Goal: Task Accomplishment & Management: Use online tool/utility

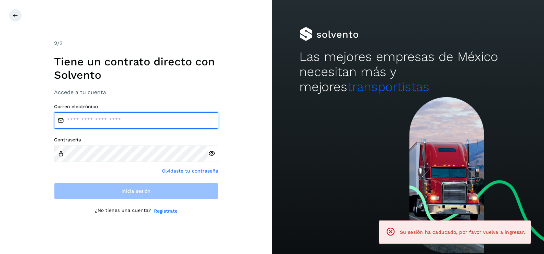
type input "**********"
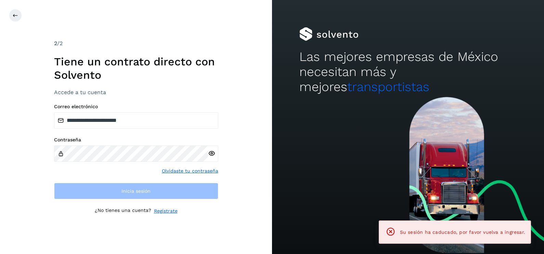
click at [258, 66] on div "**********" at bounding box center [136, 127] width 272 height 254
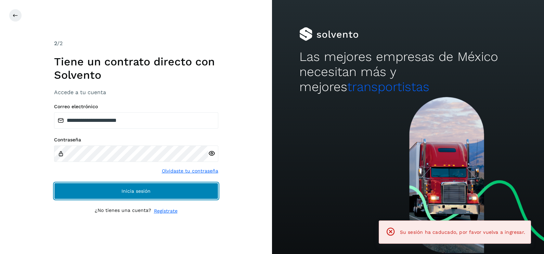
click at [181, 190] on button "Inicia sesión" at bounding box center [136, 191] width 164 height 16
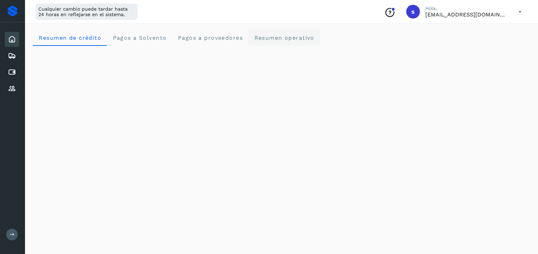
click at [279, 41] on operativo "Resumen operativo" at bounding box center [284, 37] width 72 height 16
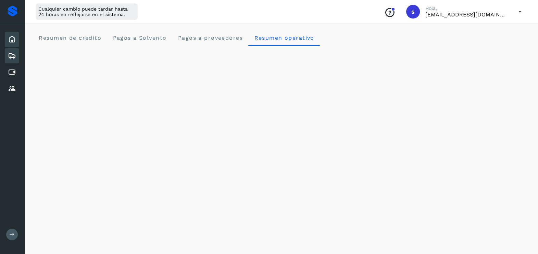
drag, startPoint x: 13, startPoint y: 56, endPoint x: 35, endPoint y: 63, distance: 23.1
click at [14, 56] on icon at bounding box center [12, 56] width 8 height 8
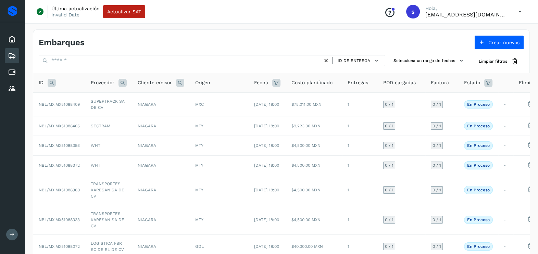
click at [52, 82] on icon at bounding box center [52, 83] width 8 height 8
click at [119, 82] on icon at bounding box center [122, 83] width 8 height 8
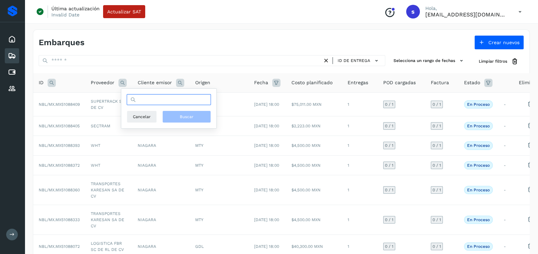
click at [139, 96] on input "text" at bounding box center [169, 99] width 84 height 11
type input "*******"
click at [184, 116] on span "Buscar" at bounding box center [187, 117] width 14 height 6
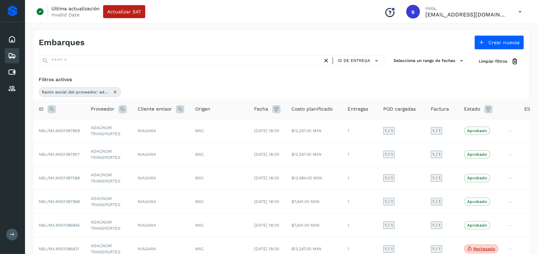
click at [484, 109] on icon at bounding box center [488, 109] width 8 height 8
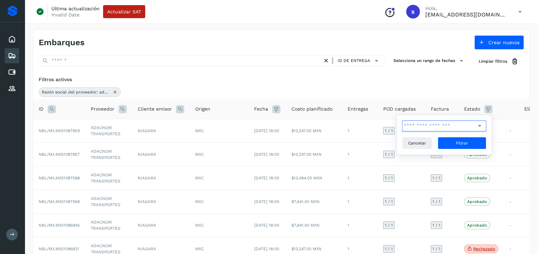
click at [471, 126] on input "text" at bounding box center [439, 126] width 74 height 11
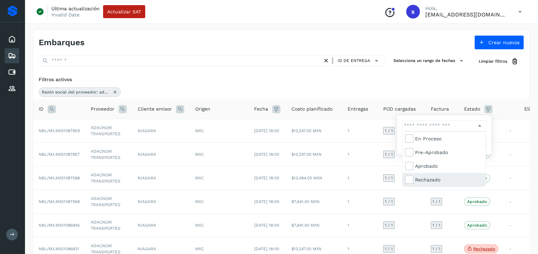
click at [445, 174] on div "Rechazado" at bounding box center [443, 180] width 83 height 14
type input "**********"
click at [474, 120] on div at bounding box center [269, 127] width 538 height 254
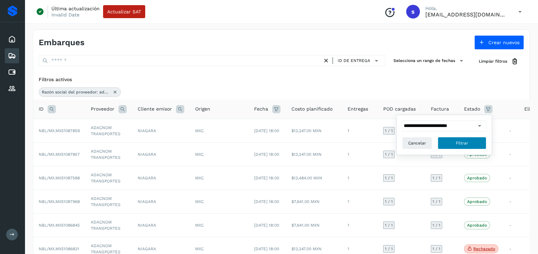
click at [475, 139] on button "Filtrar" at bounding box center [462, 143] width 49 height 12
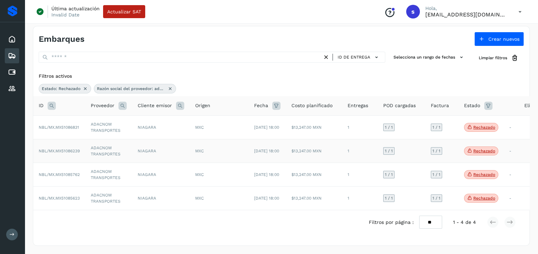
scroll to position [9, 0]
click at [105, 173] on td "ADACNOM TRANSPORTES" at bounding box center [108, 175] width 47 height 24
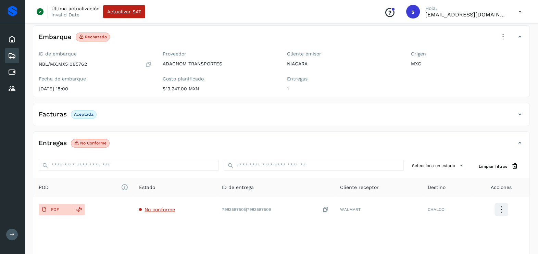
scroll to position [52, 0]
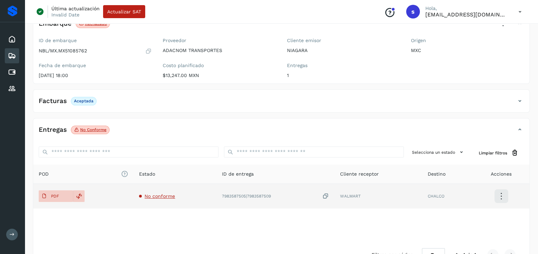
click at [166, 192] on td "No conforme" at bounding box center [175, 196] width 83 height 25
click at [158, 196] on span "No conforme" at bounding box center [159, 195] width 30 height 5
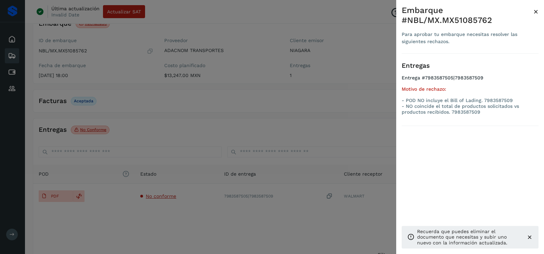
click at [211, 219] on div at bounding box center [272, 127] width 544 height 254
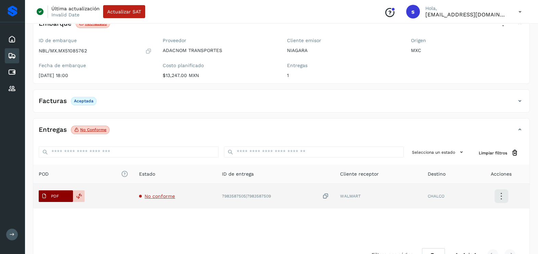
click at [51, 197] on p "PDF" at bounding box center [55, 196] width 8 height 5
click at [327, 195] on icon at bounding box center [325, 196] width 7 height 7
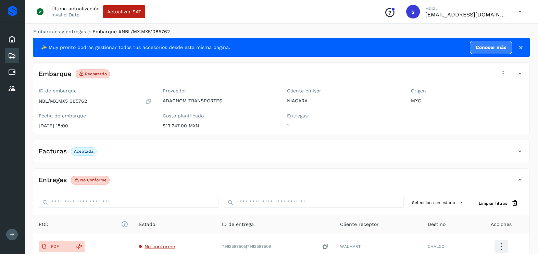
scroll to position [0, 0]
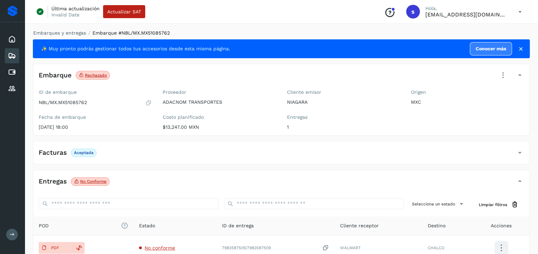
drag, startPoint x: 502, startPoint y: 79, endPoint x: 498, endPoint y: 88, distance: 9.7
click at [502, 79] on icon at bounding box center [502, 75] width 15 height 15
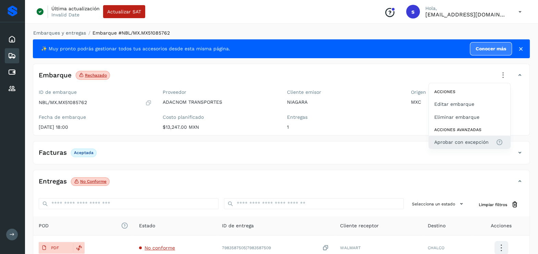
click at [473, 143] on span "Aprobar con excepción" at bounding box center [461, 142] width 54 height 8
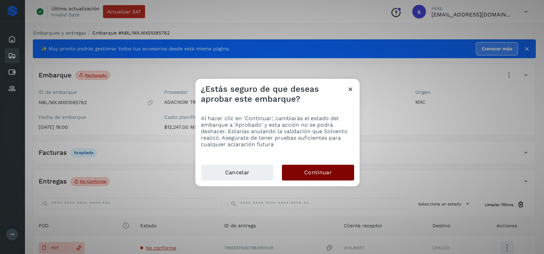
click at [340, 171] on button "Continuar" at bounding box center [318, 173] width 72 height 16
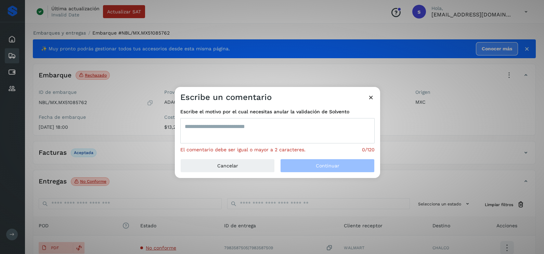
click at [286, 131] on textarea at bounding box center [277, 130] width 194 height 25
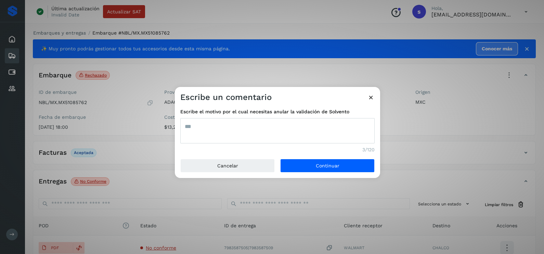
type textarea "***"
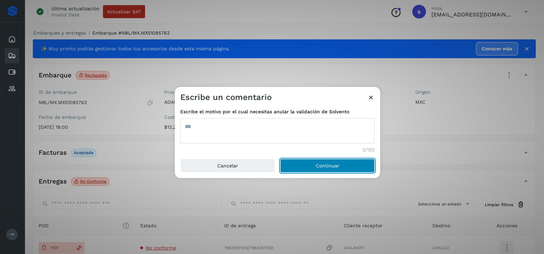
click at [280, 159] on button "Continuar" at bounding box center [327, 166] width 94 height 14
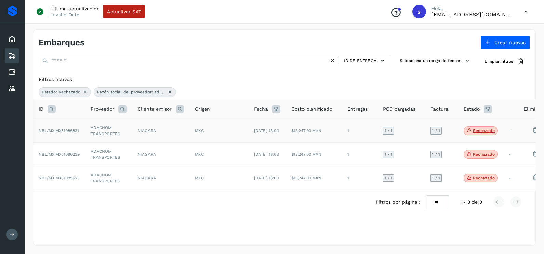
click at [110, 129] on td "ADACNOM TRANSPORTES" at bounding box center [108, 131] width 47 height 24
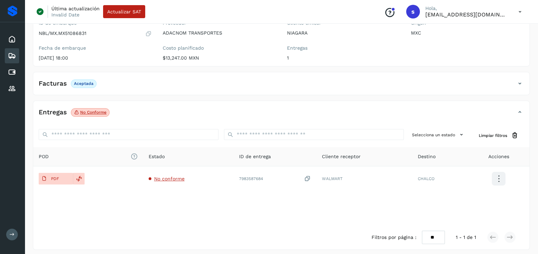
scroll to position [72, 0]
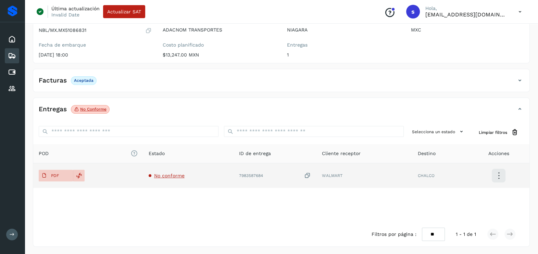
click at [170, 174] on span "No conforme" at bounding box center [169, 175] width 30 height 5
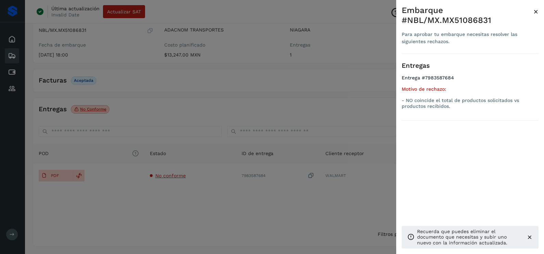
drag, startPoint x: 214, startPoint y: 212, endPoint x: 224, endPoint y: 209, distance: 10.7
click at [214, 212] on div at bounding box center [272, 127] width 544 height 254
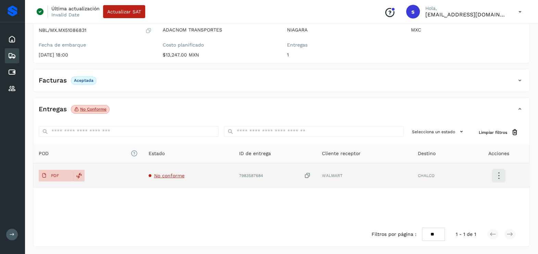
click at [307, 176] on icon at bounding box center [307, 175] width 7 height 7
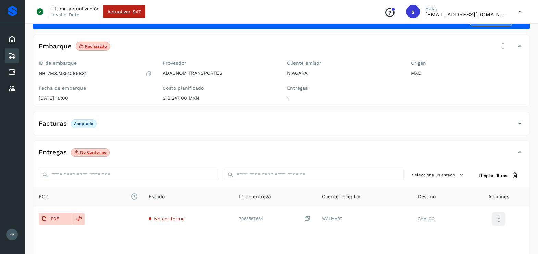
scroll to position [0, 0]
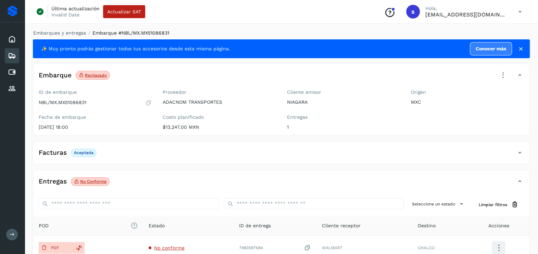
click at [501, 78] on icon at bounding box center [502, 75] width 15 height 15
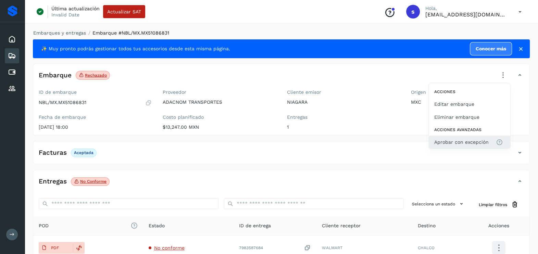
click at [466, 141] on span "Aprobar con excepción" at bounding box center [461, 142] width 54 height 8
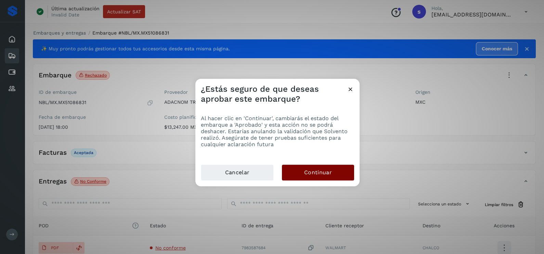
click at [338, 177] on button "Continuar" at bounding box center [318, 173] width 72 height 16
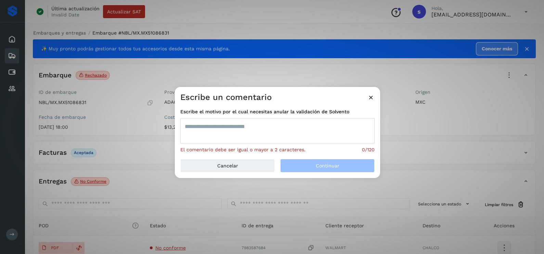
click at [261, 135] on textarea at bounding box center [277, 130] width 194 height 25
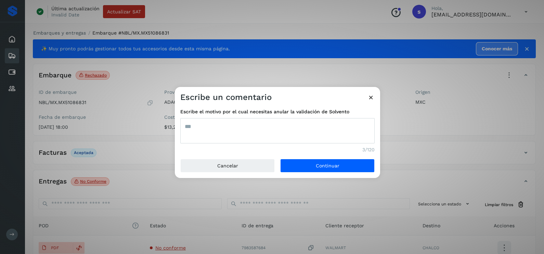
type textarea "***"
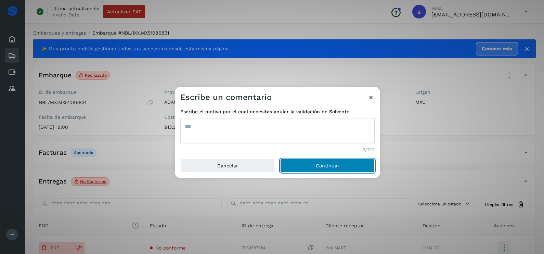
click at [280, 159] on button "Continuar" at bounding box center [327, 166] width 94 height 14
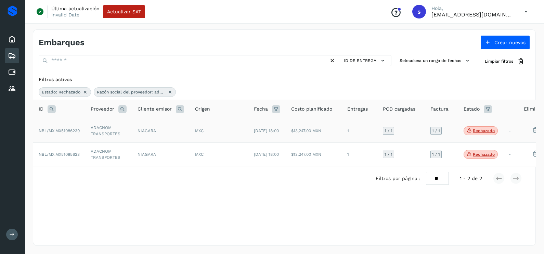
click at [116, 129] on td "ADACNOM TRANSPORTES" at bounding box center [108, 131] width 47 height 24
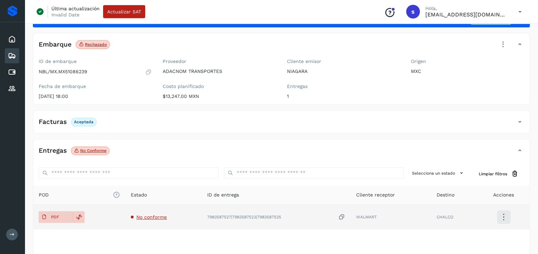
scroll to position [42, 0]
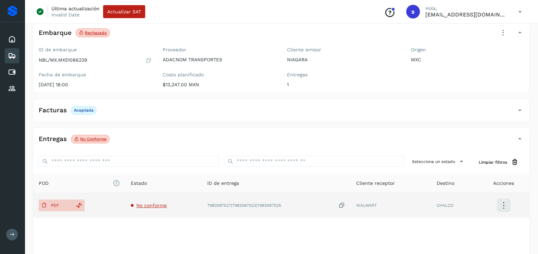
click at [159, 206] on span "No conforme" at bounding box center [151, 205] width 30 height 5
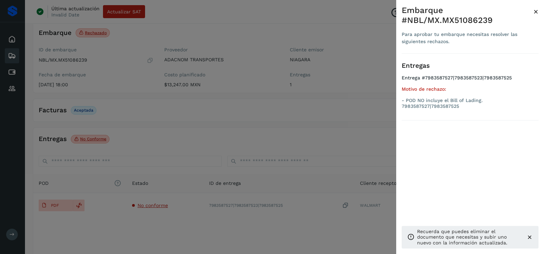
click at [68, 214] on div at bounding box center [272, 127] width 544 height 254
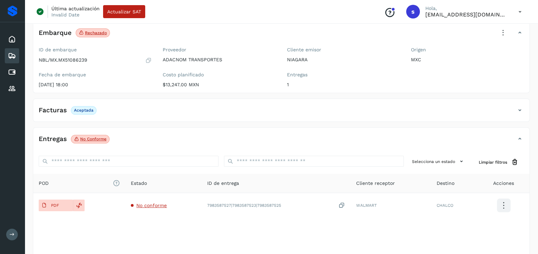
click at [51, 206] on p "PDF" at bounding box center [55, 205] width 8 height 5
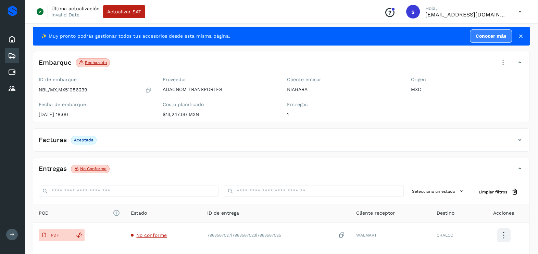
scroll to position [0, 0]
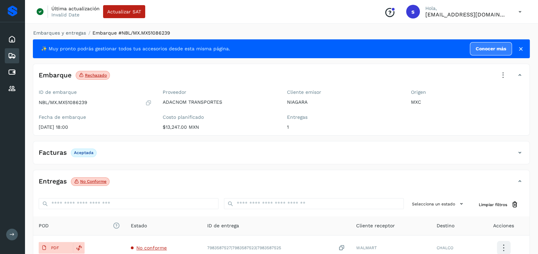
click at [500, 74] on icon at bounding box center [502, 75] width 15 height 15
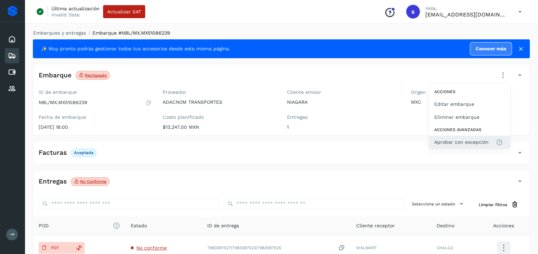
click at [484, 143] on span "Aprobar con excepción" at bounding box center [461, 142] width 54 height 8
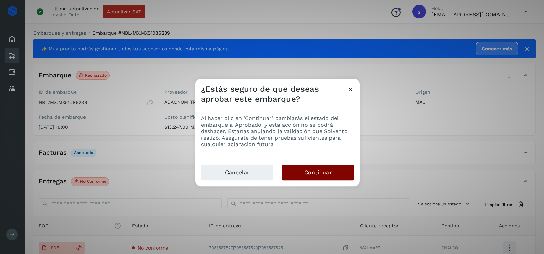
click at [337, 173] on button "Continuar" at bounding box center [318, 173] width 72 height 16
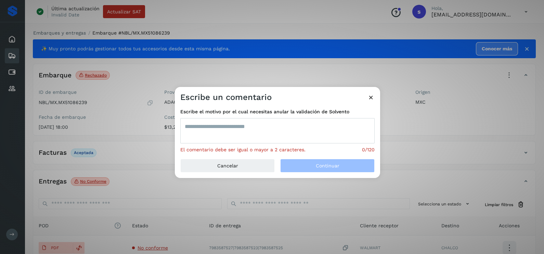
drag, startPoint x: 271, startPoint y: 131, endPoint x: 271, endPoint y: 126, distance: 5.1
click at [271, 126] on textarea at bounding box center [277, 130] width 194 height 25
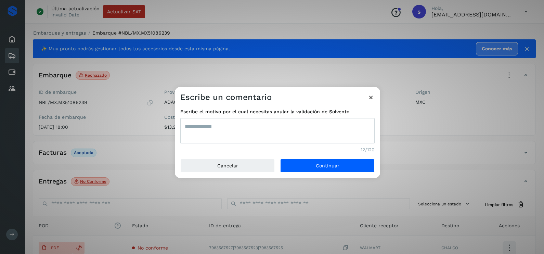
type textarea "**********"
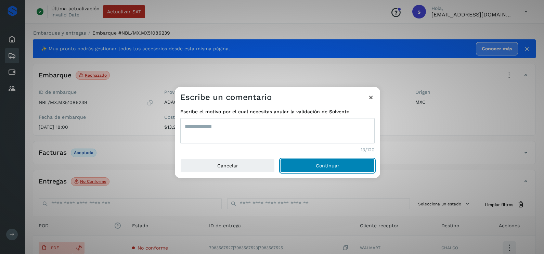
click at [280, 159] on button "Continuar" at bounding box center [327, 166] width 94 height 14
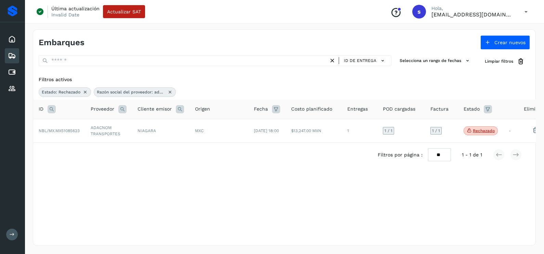
click at [170, 95] on div "Razón social del proveedor: adacnom" at bounding box center [135, 92] width 82 height 10
click at [169, 92] on icon at bounding box center [169, 91] width 5 height 5
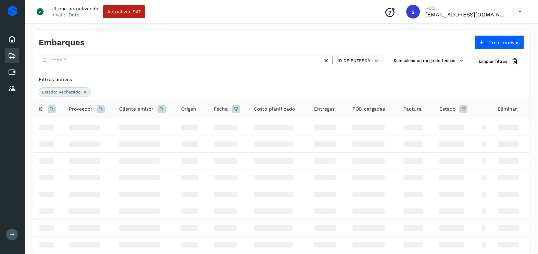
click at [86, 89] on icon at bounding box center [85, 91] width 5 height 5
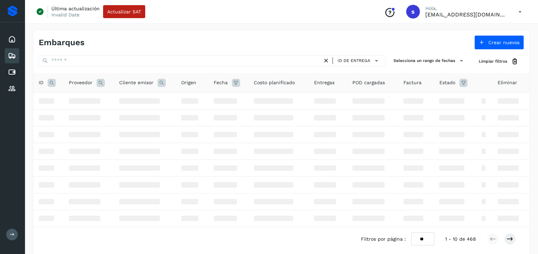
click at [50, 84] on icon at bounding box center [52, 83] width 8 height 8
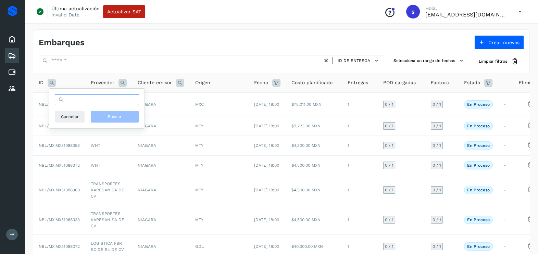
click at [101, 102] on input "text" at bounding box center [97, 99] width 84 height 11
paste input "**********"
type input "**********"
click at [117, 115] on span "Buscar" at bounding box center [115, 117] width 14 height 6
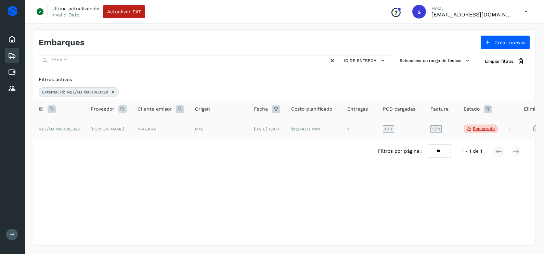
click at [147, 132] on td "NIAGARA" at bounding box center [161, 129] width 58 height 20
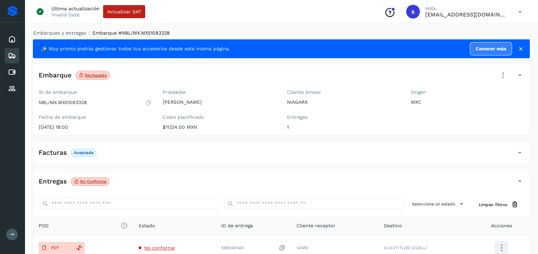
scroll to position [42, 0]
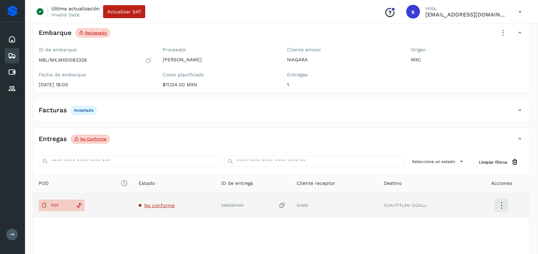
click at [164, 203] on span "No conforme" at bounding box center [159, 205] width 30 height 5
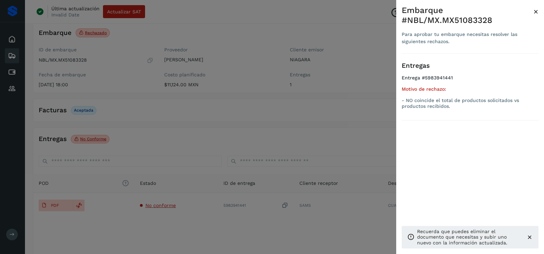
click at [242, 132] on div at bounding box center [272, 127] width 544 height 254
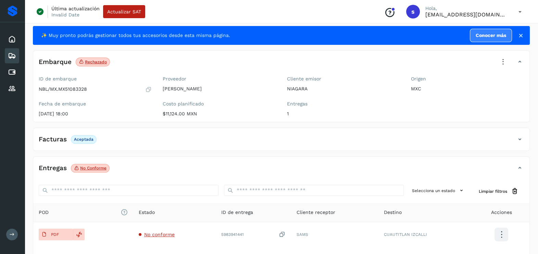
scroll to position [0, 0]
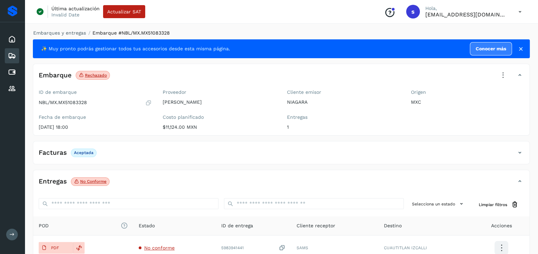
click at [503, 80] on icon at bounding box center [502, 75] width 15 height 15
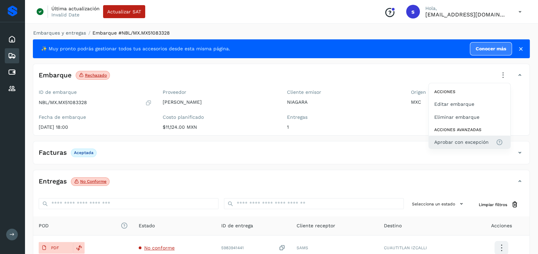
click at [472, 142] on span "Aprobar con excepción" at bounding box center [461, 142] width 54 height 8
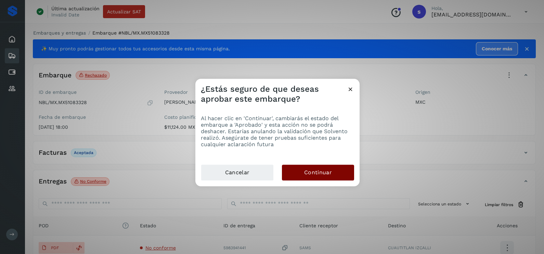
click at [347, 173] on button "Continuar" at bounding box center [318, 173] width 72 height 16
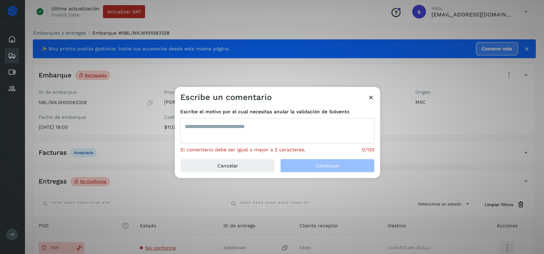
click at [278, 130] on textarea at bounding box center [277, 130] width 194 height 25
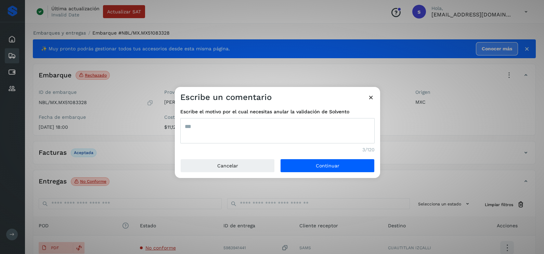
type textarea "***"
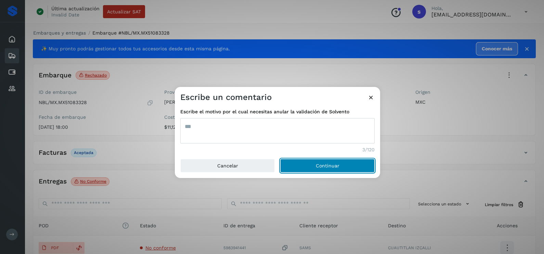
click at [280, 159] on button "Continuar" at bounding box center [327, 166] width 94 height 14
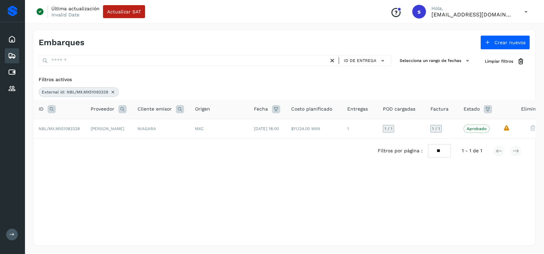
click at [117, 91] on div "External id: NBL/MX.MX51083328" at bounding box center [79, 92] width 80 height 10
click at [113, 91] on icon at bounding box center [112, 91] width 5 height 5
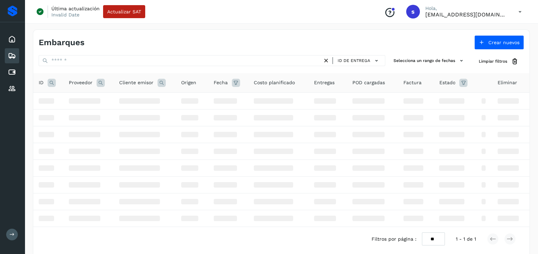
click at [50, 82] on icon at bounding box center [52, 83] width 8 height 8
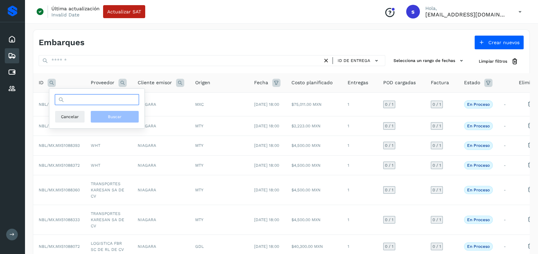
click at [110, 99] on input "text" at bounding box center [97, 99] width 84 height 11
paste input "**********"
type input "**********"
click at [124, 117] on button "Buscar" at bounding box center [114, 117] width 49 height 12
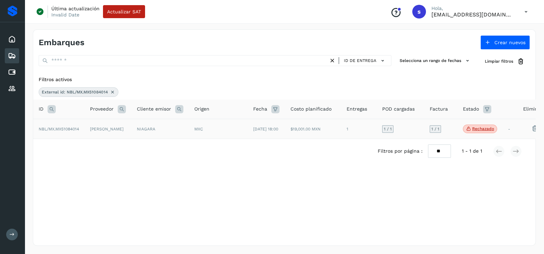
click at [192, 137] on td "MXC" at bounding box center [218, 129] width 59 height 20
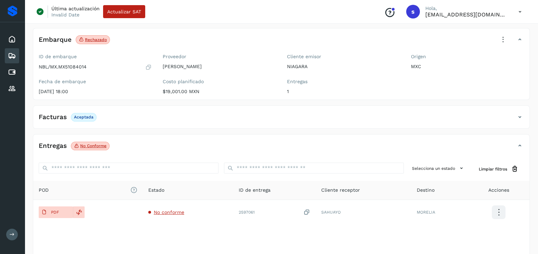
scroll to position [72, 0]
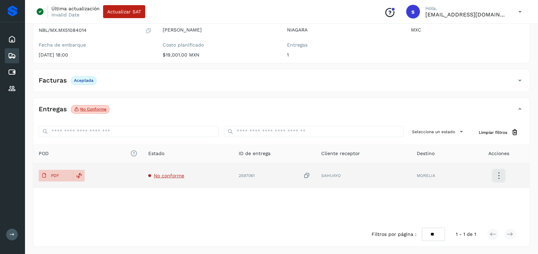
click at [168, 176] on span "No conforme" at bounding box center [169, 175] width 30 height 5
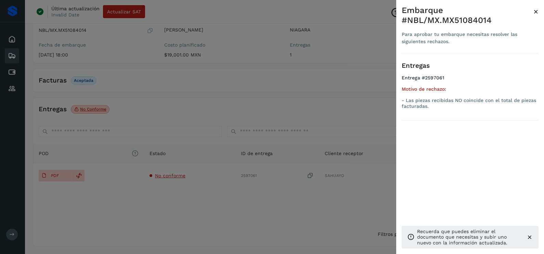
click at [204, 200] on div at bounding box center [272, 127] width 544 height 254
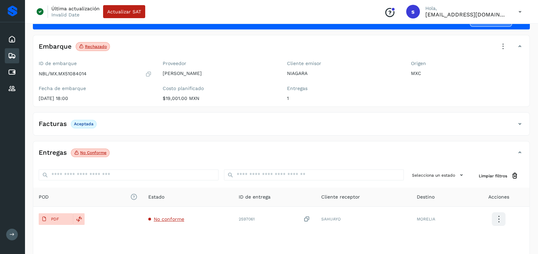
scroll to position [0, 0]
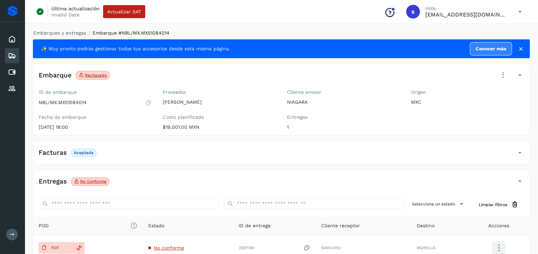
click at [506, 74] on icon at bounding box center [502, 75] width 15 height 15
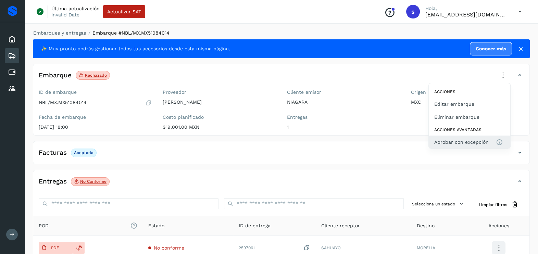
click at [477, 138] on span "Aprobar con excepción" at bounding box center [461, 142] width 54 height 8
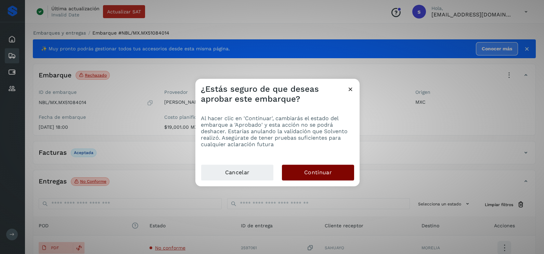
click at [320, 168] on button "Continuar" at bounding box center [318, 173] width 72 height 16
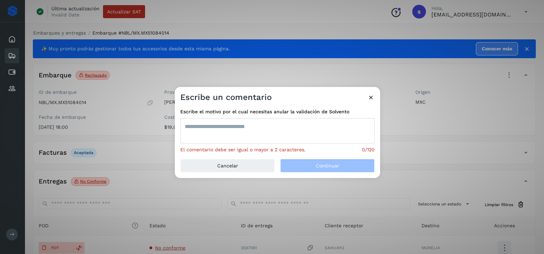
click at [259, 136] on textarea at bounding box center [277, 130] width 194 height 25
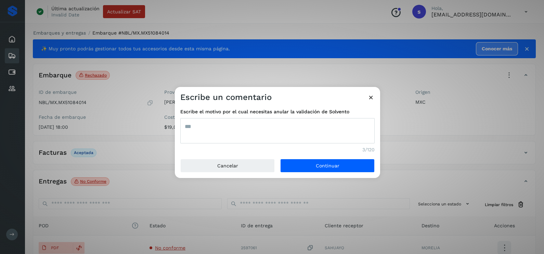
type textarea "***"
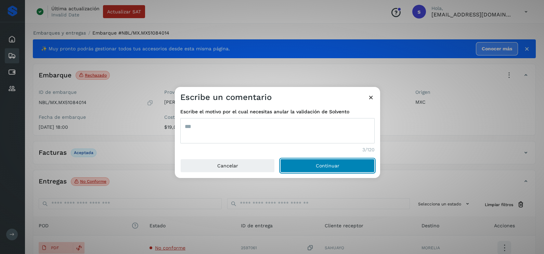
click at [280, 159] on button "Continuar" at bounding box center [327, 166] width 94 height 14
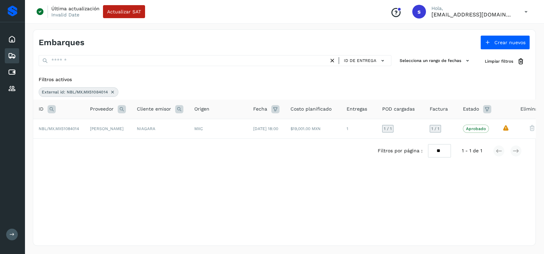
click at [112, 92] on icon at bounding box center [112, 91] width 5 height 5
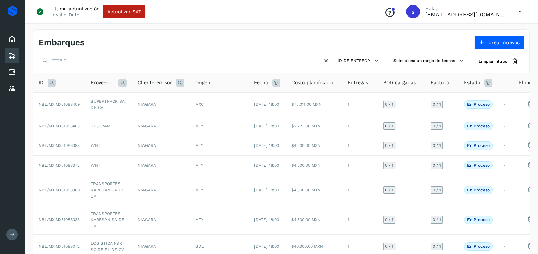
click at [52, 84] on icon at bounding box center [52, 83] width 8 height 8
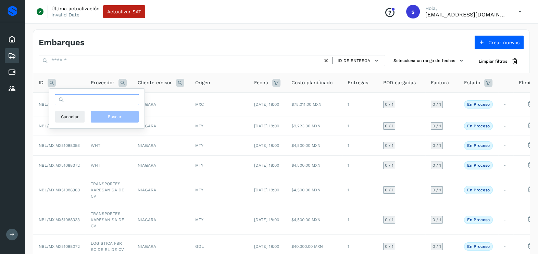
click at [82, 100] on input "text" at bounding box center [97, 99] width 84 height 11
paste input "**********"
type input "**********"
click at [113, 114] on span "Buscar" at bounding box center [115, 117] width 14 height 6
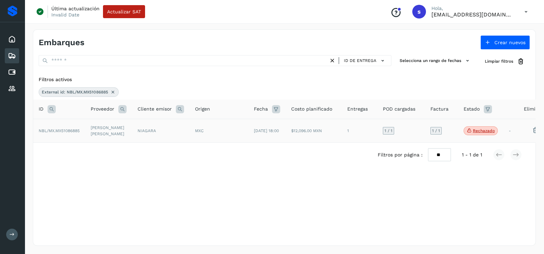
click at [142, 134] on td "NIAGARA" at bounding box center [161, 131] width 58 height 24
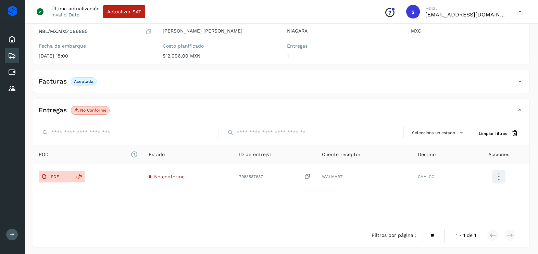
scroll to position [72, 0]
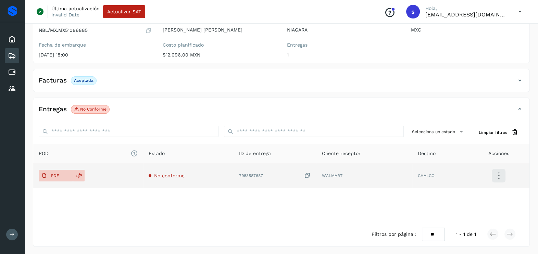
click at [166, 173] on span "No conforme" at bounding box center [169, 175] width 30 height 5
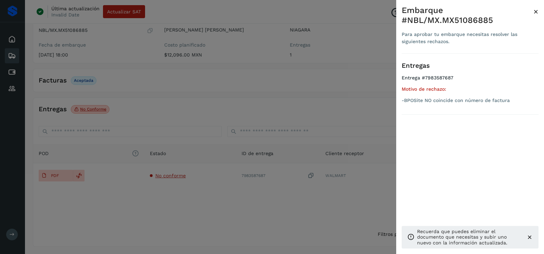
click at [176, 199] on div at bounding box center [272, 127] width 544 height 254
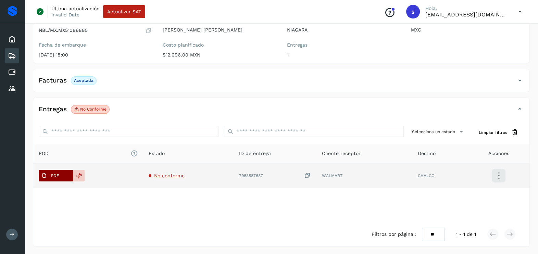
click at [58, 176] on p "PDF" at bounding box center [55, 175] width 8 height 5
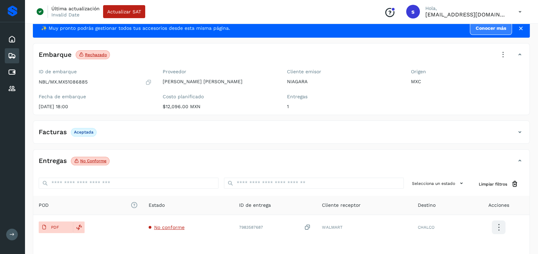
scroll to position [0, 0]
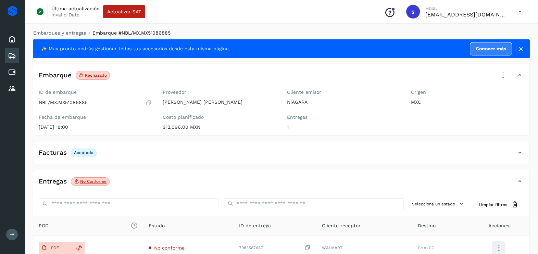
click at [501, 74] on icon at bounding box center [502, 75] width 15 height 15
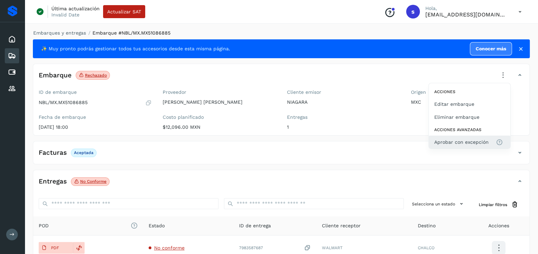
click at [471, 136] on button "Aprobar con excepción" at bounding box center [469, 142] width 81 height 13
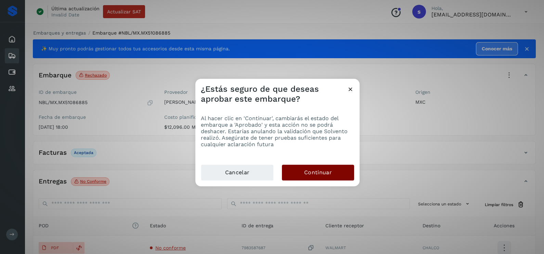
click at [332, 174] on button "Continuar" at bounding box center [318, 173] width 72 height 16
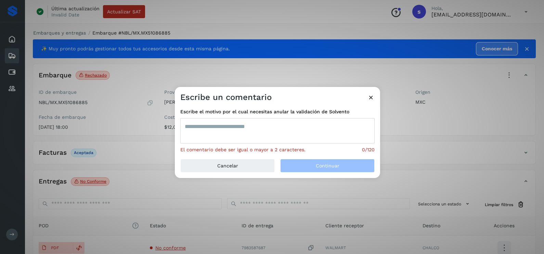
click at [279, 135] on textarea at bounding box center [277, 130] width 194 height 25
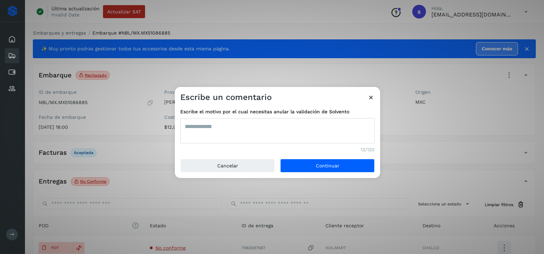
type textarea "**********"
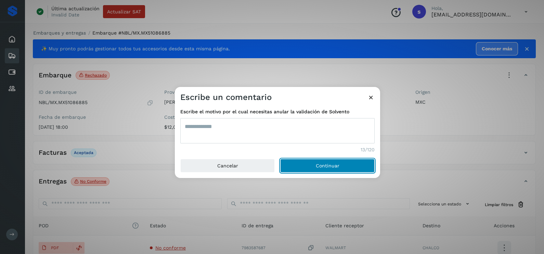
click at [280, 159] on button "Continuar" at bounding box center [327, 166] width 94 height 14
